Goal: Check status

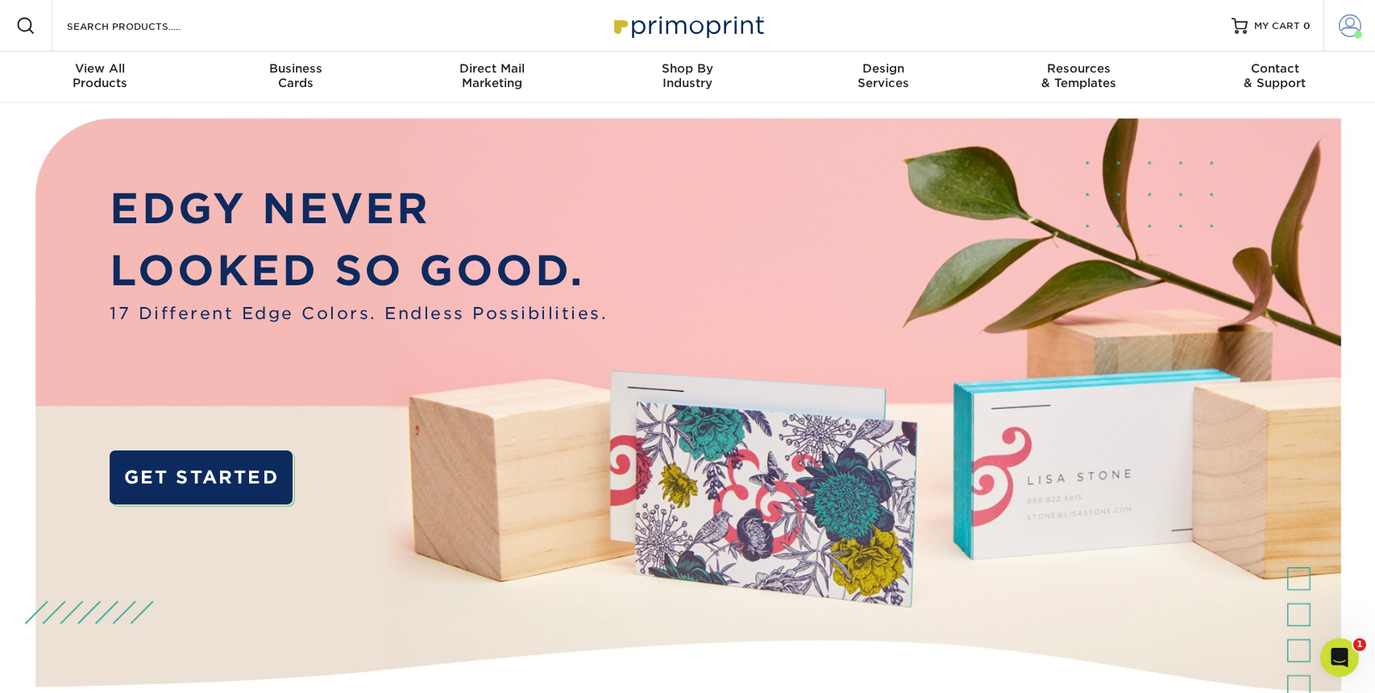
click at [1340, 23] on span at bounding box center [1349, 26] width 23 height 23
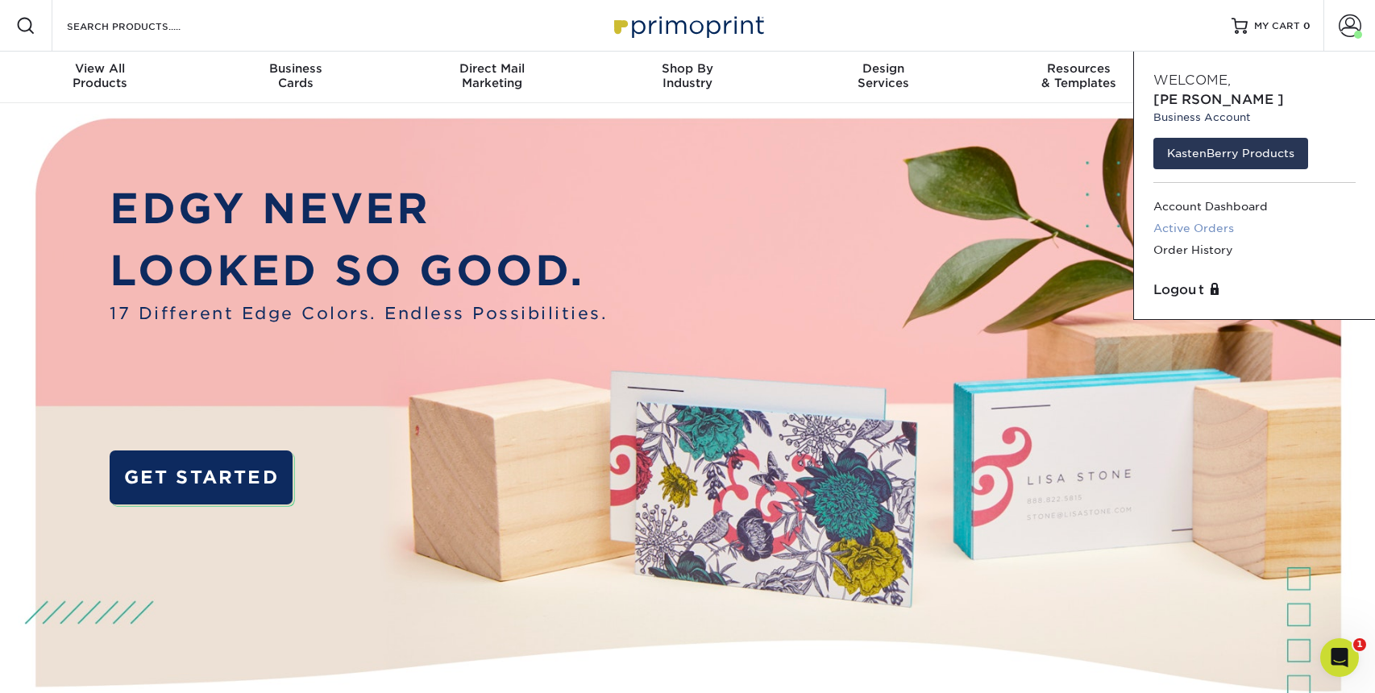
click at [1211, 218] on link "Active Orders" at bounding box center [1254, 229] width 202 height 22
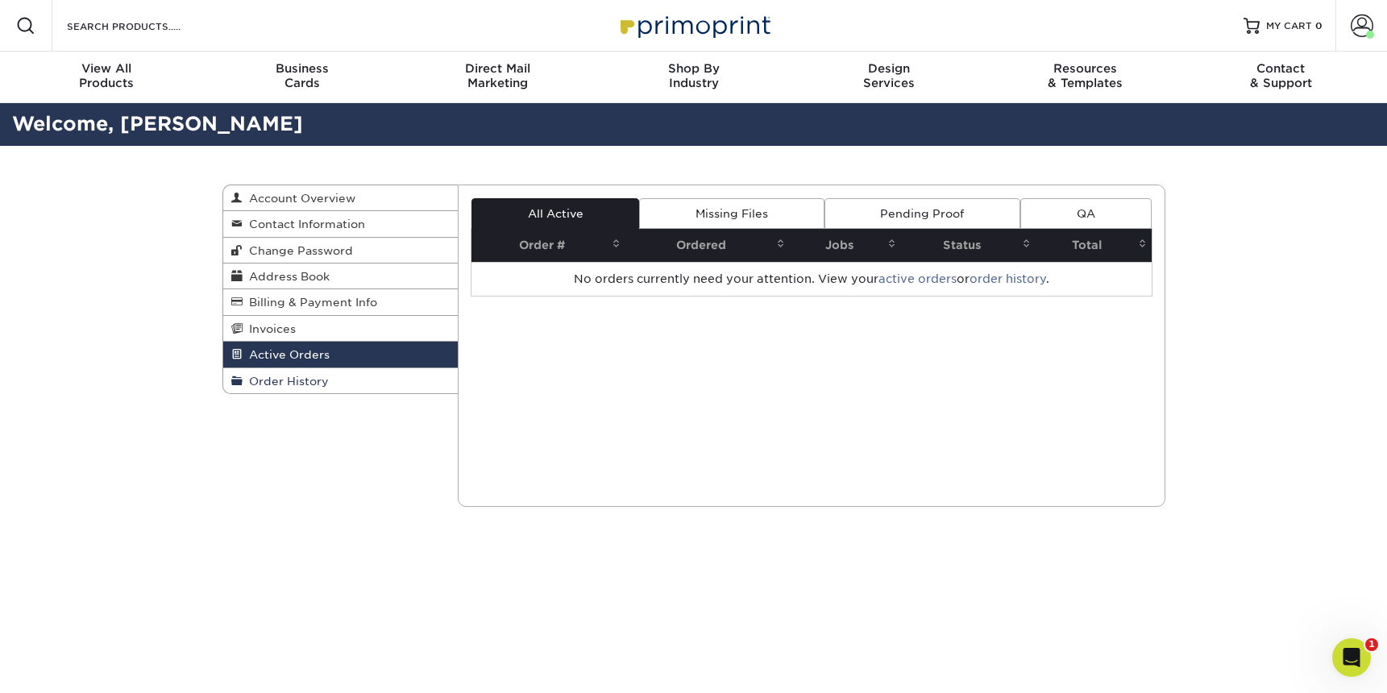
click at [313, 384] on span "Order History" at bounding box center [286, 381] width 86 height 13
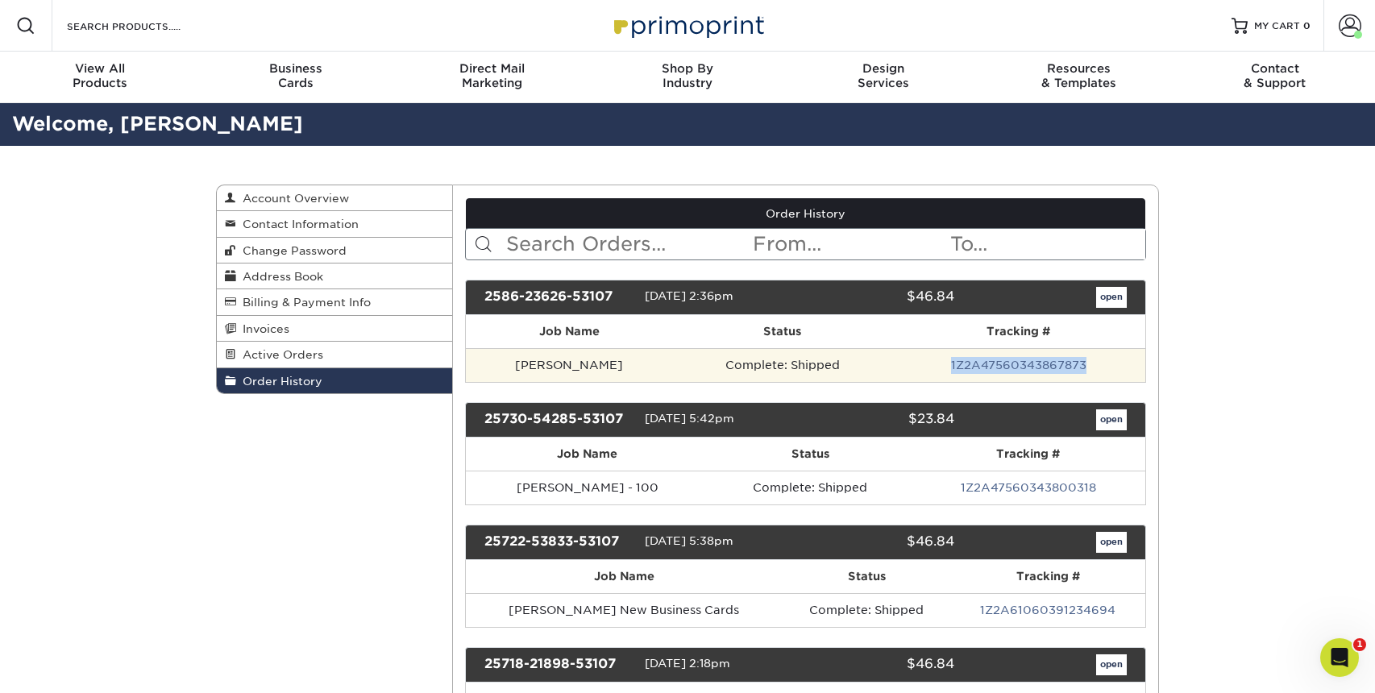
drag, startPoint x: 929, startPoint y: 363, endPoint x: 1086, endPoint y: 364, distance: 157.1
click at [1086, 364] on td "1Z2A47560343867873" at bounding box center [1018, 365] width 254 height 34
click at [1042, 368] on link "1Z2A47560343867873" at bounding box center [1018, 365] width 135 height 13
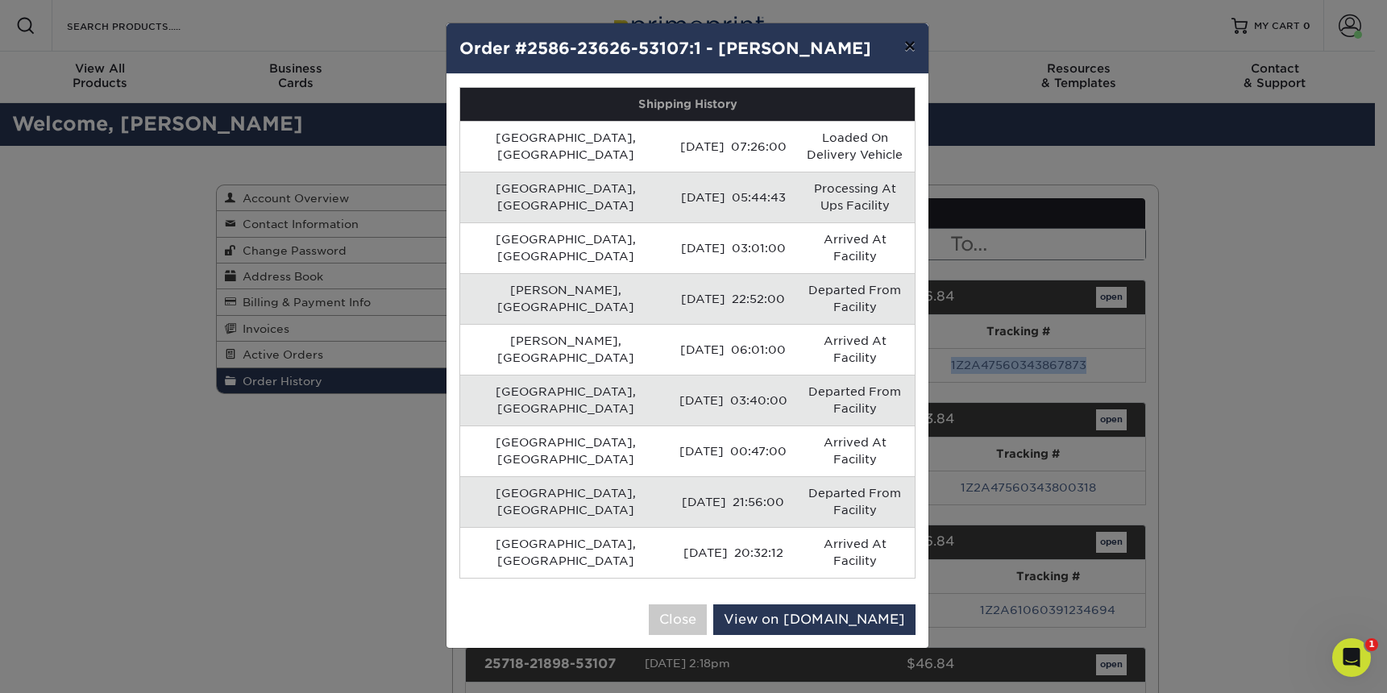
click at [907, 54] on button "×" at bounding box center [909, 45] width 37 height 45
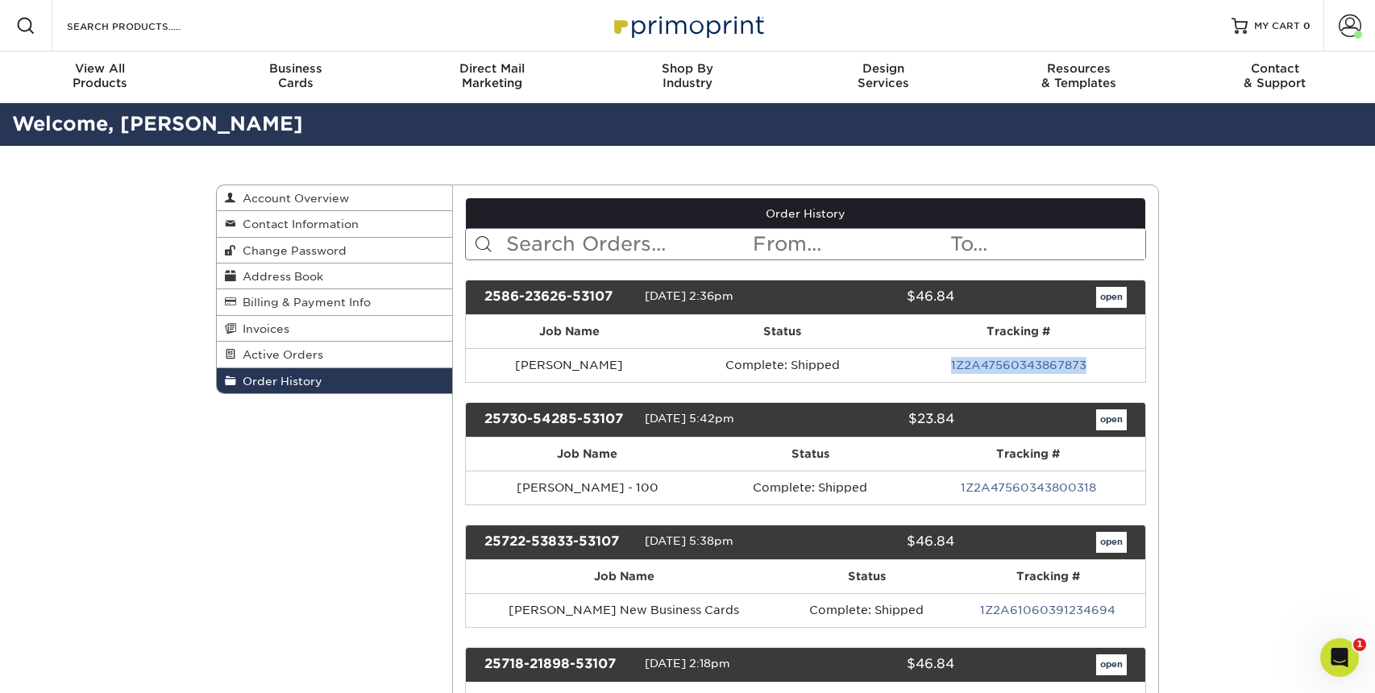
copy link "1Z2A47560343867873"
click at [993, 368] on link "1Z2A47560343867873" at bounding box center [1018, 365] width 135 height 13
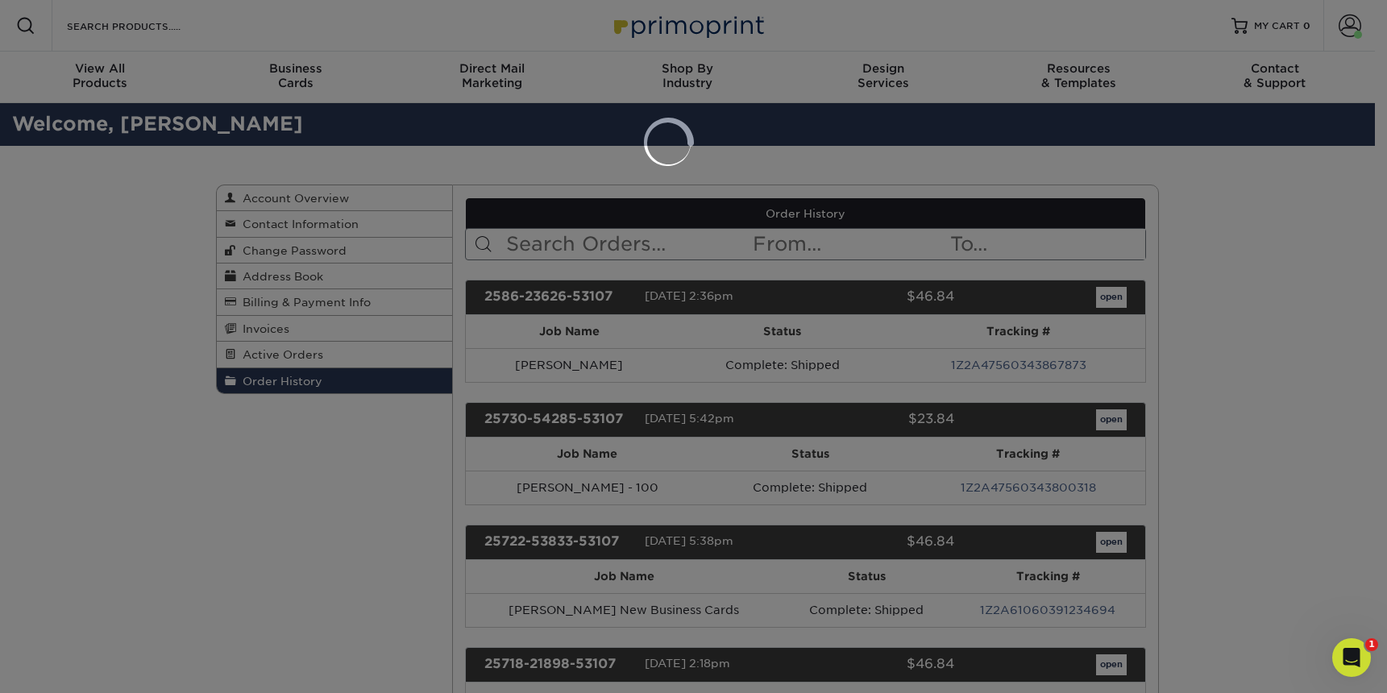
click at [996, 367] on div at bounding box center [693, 346] width 1387 height 693
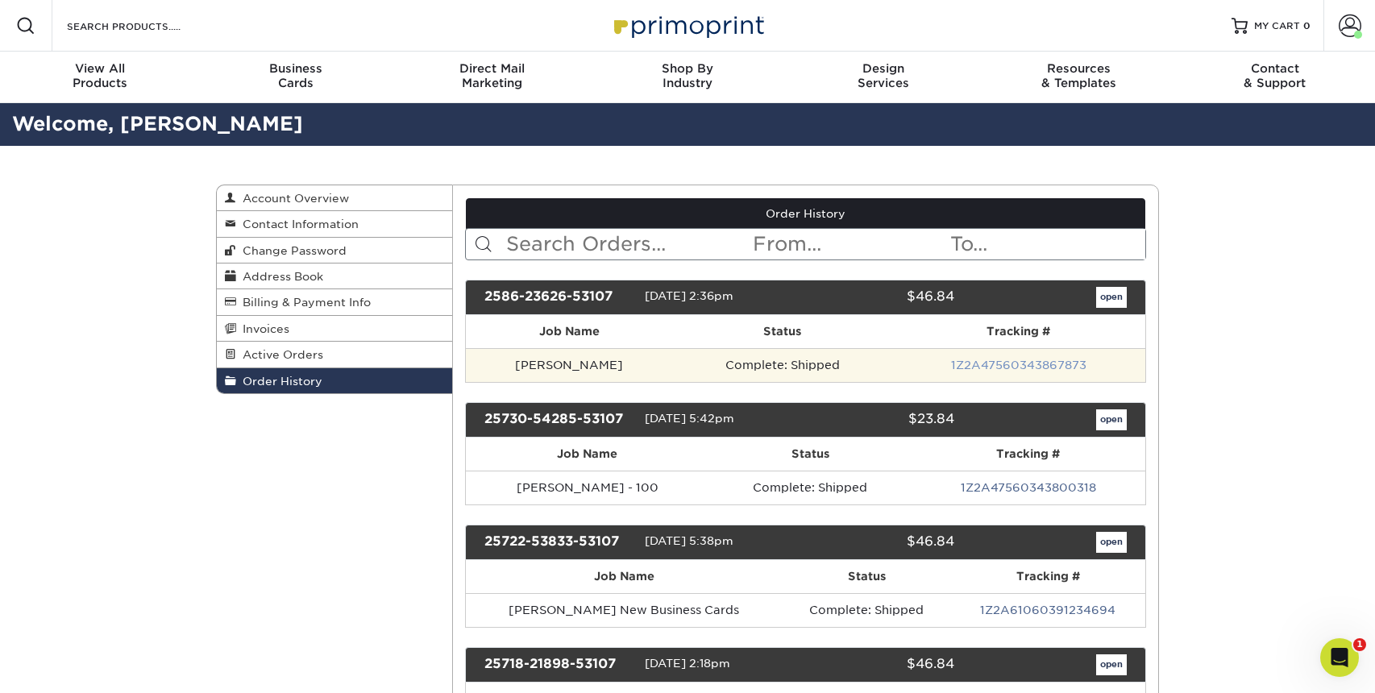
click at [992, 367] on link "1Z2A47560343867873" at bounding box center [1018, 365] width 135 height 13
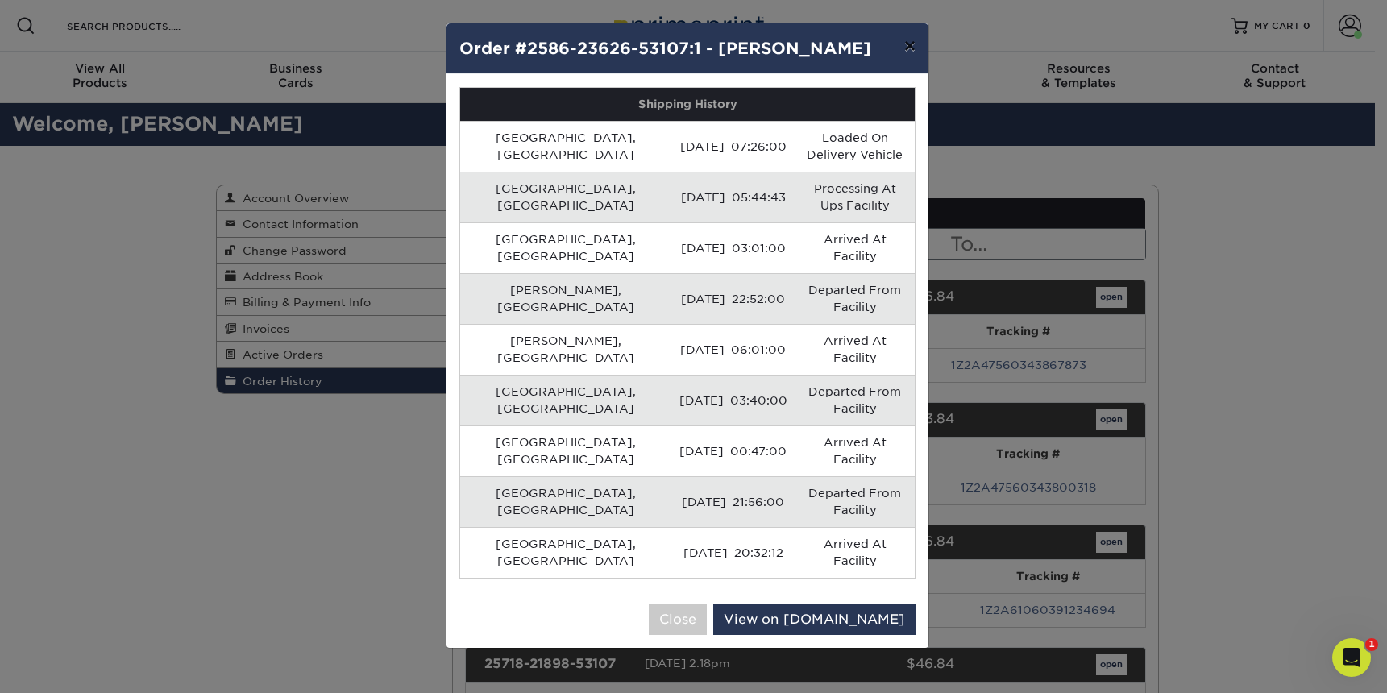
click at [910, 45] on button "×" at bounding box center [909, 45] width 37 height 45
